Goal: Information Seeking & Learning: Learn about a topic

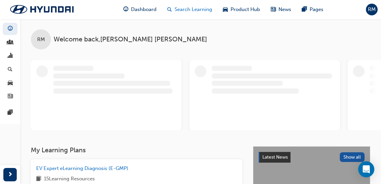
click at [202, 10] on span "Search Learning" at bounding box center [192, 10] width 37 height 8
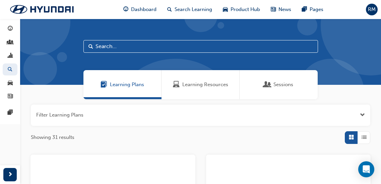
click at [191, 79] on div "Learning Resources" at bounding box center [200, 84] width 78 height 29
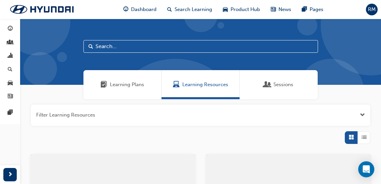
click at [143, 49] on input "text" at bounding box center [200, 46] width 234 height 13
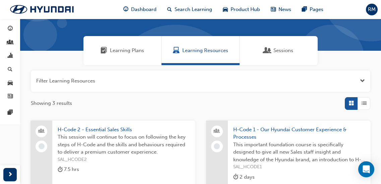
scroll to position [100, 0]
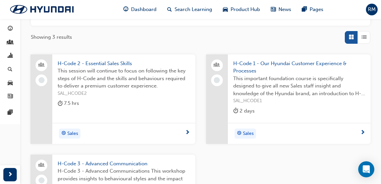
type input "h-c"
click at [150, 90] on span "SAL_HCODE2" at bounding box center [124, 94] width 132 height 8
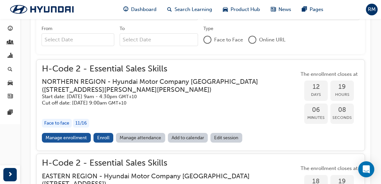
scroll to position [318, 0]
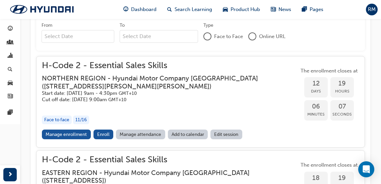
click at [150, 90] on h3 "NORTHERN REGION - Hyundai Motor Company [GEOGRAPHIC_DATA] ( [STREET_ADDRESS][PE…" at bounding box center [165, 83] width 246 height 16
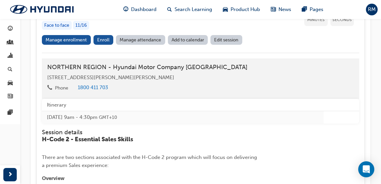
scroll to position [385, 0]
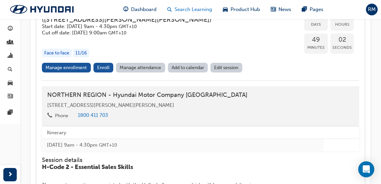
drag, startPoint x: 343, startPoint y: 3, endPoint x: 185, endPoint y: 7, distance: 157.7
click at [185, 7] on span "Search Learning" at bounding box center [192, 10] width 37 height 8
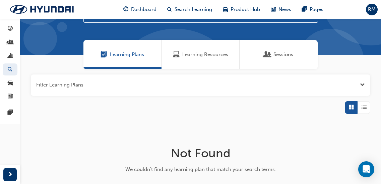
scroll to position [30, 0]
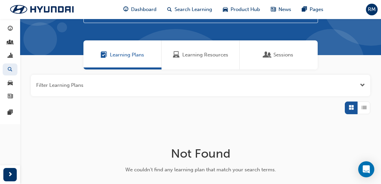
click at [214, 54] on span "Learning Resources" at bounding box center [205, 55] width 46 height 8
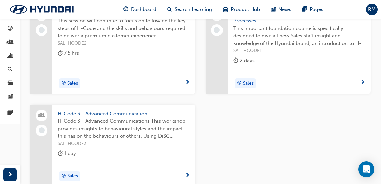
scroll to position [164, 0]
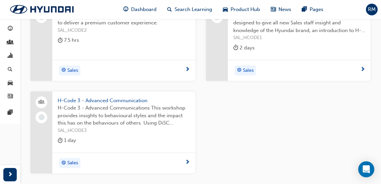
click at [91, 129] on span "SAL_HCODE3" at bounding box center [124, 131] width 132 height 8
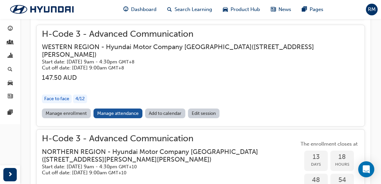
scroll to position [458, 0]
